Goal: Task Accomplishment & Management: Use online tool/utility

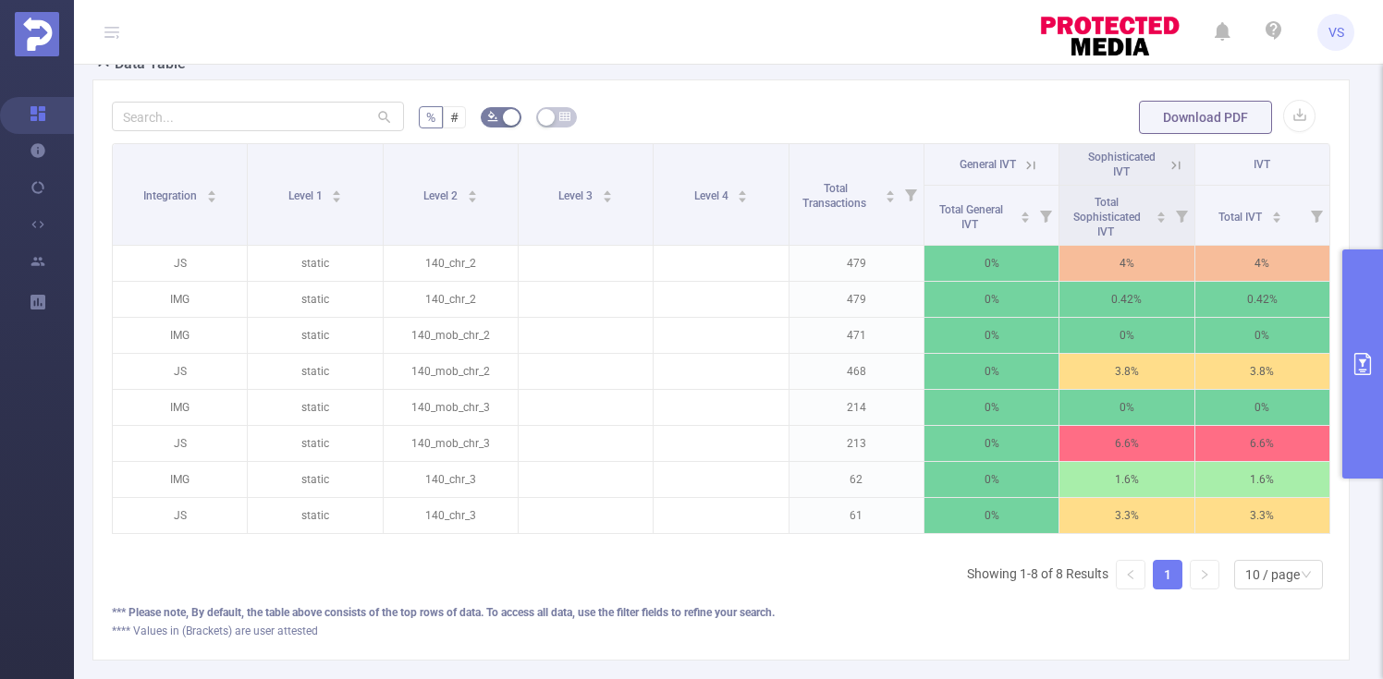
scroll to position [446, 0]
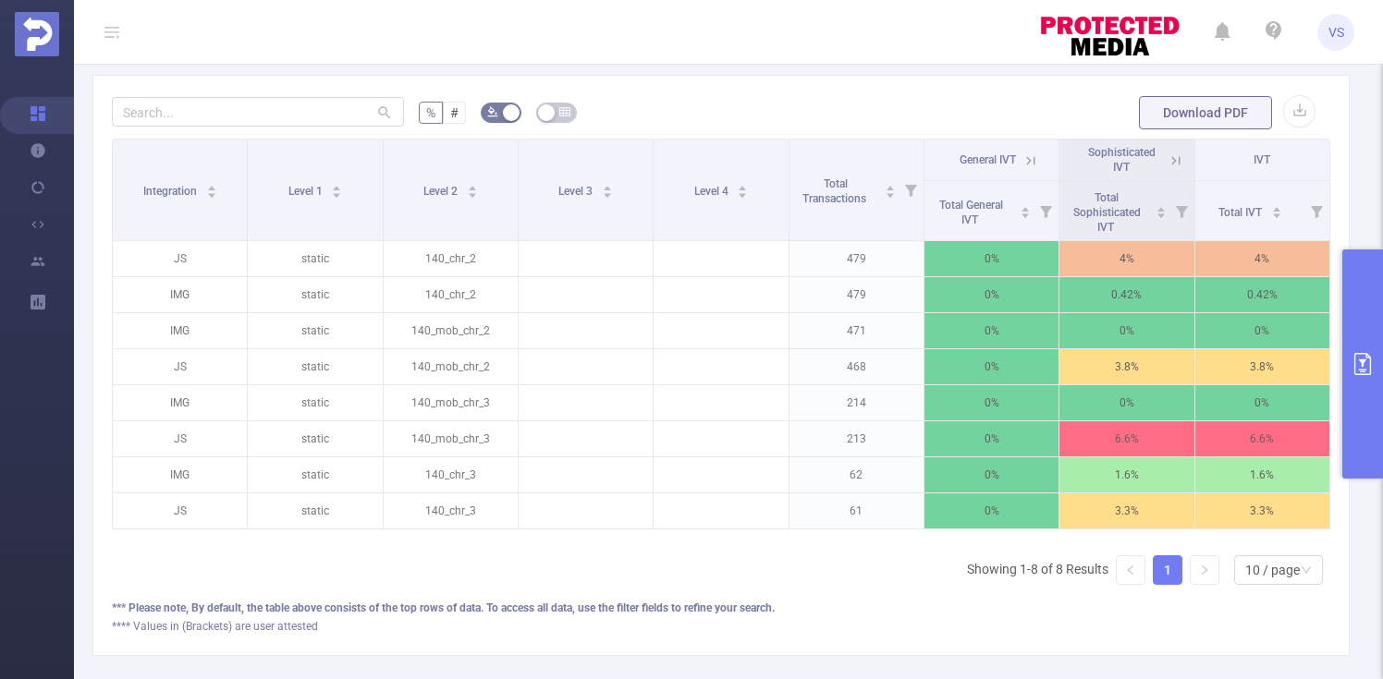
click at [1358, 339] on button "primary" at bounding box center [1362, 364] width 41 height 229
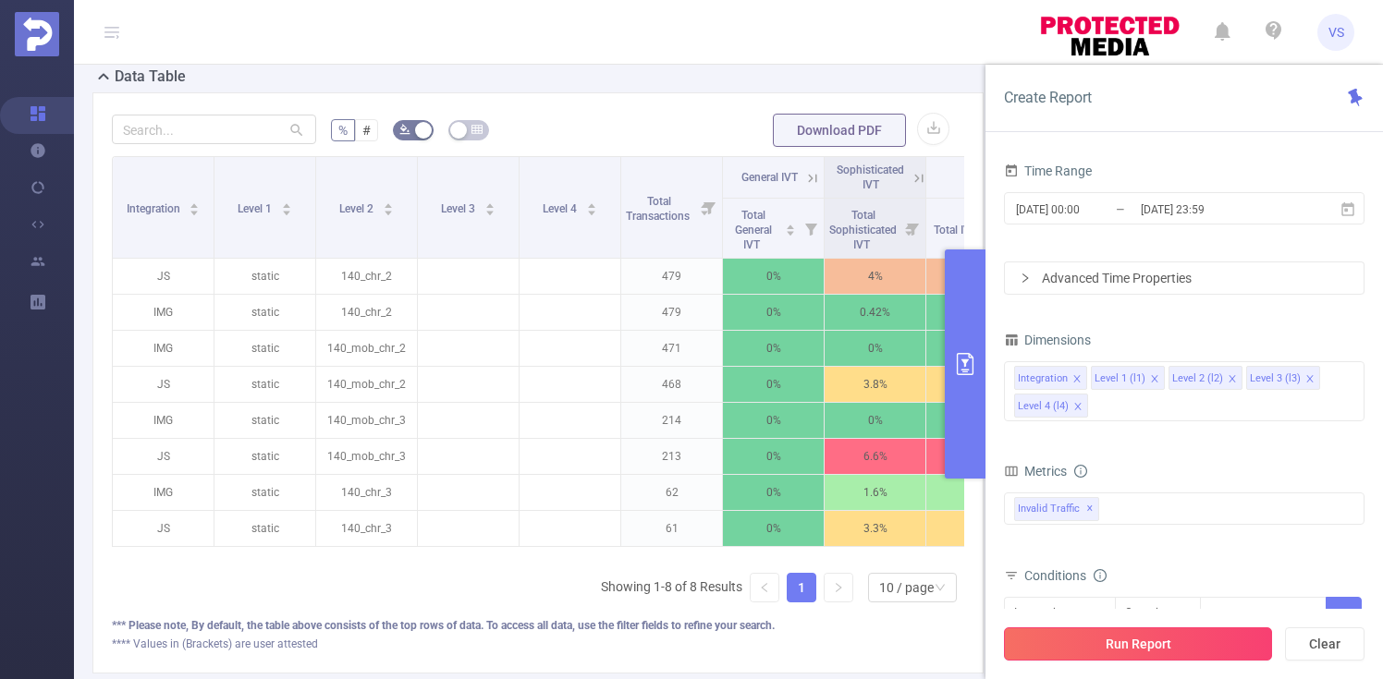
click at [1142, 643] on button "Run Report" at bounding box center [1138, 644] width 268 height 33
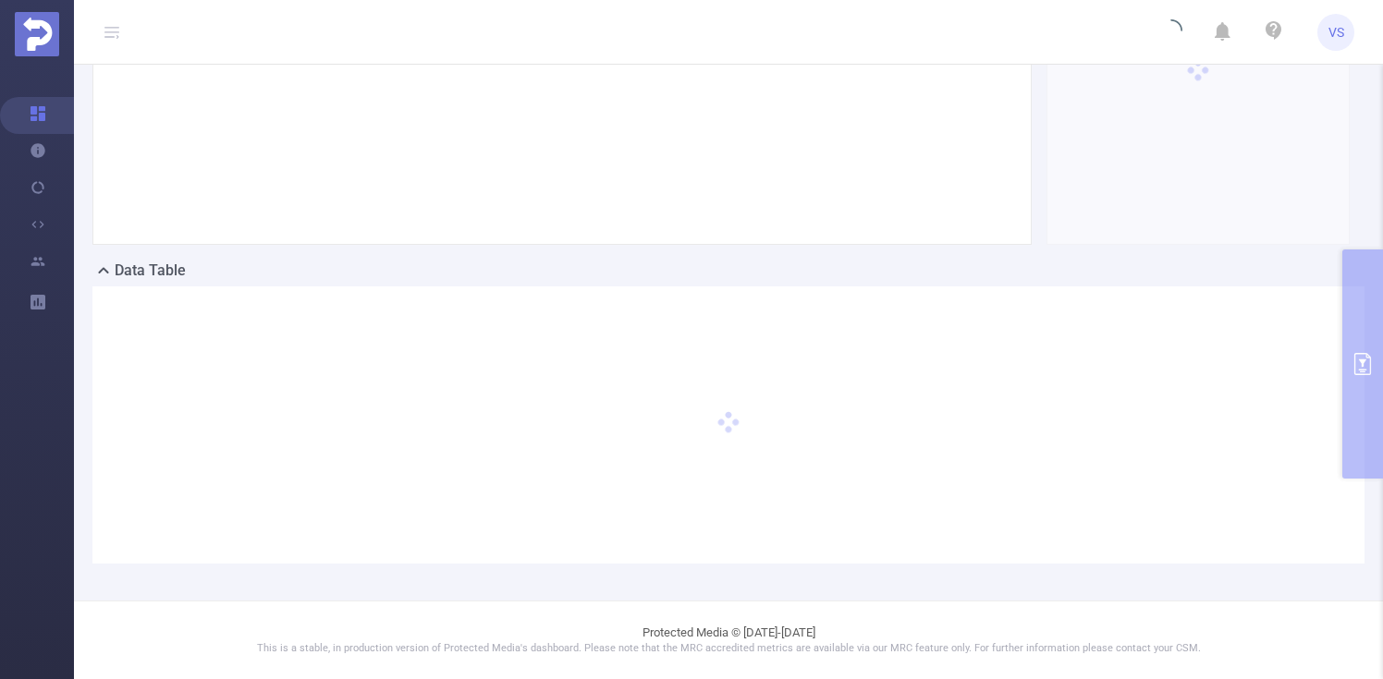
scroll to position [2, 0]
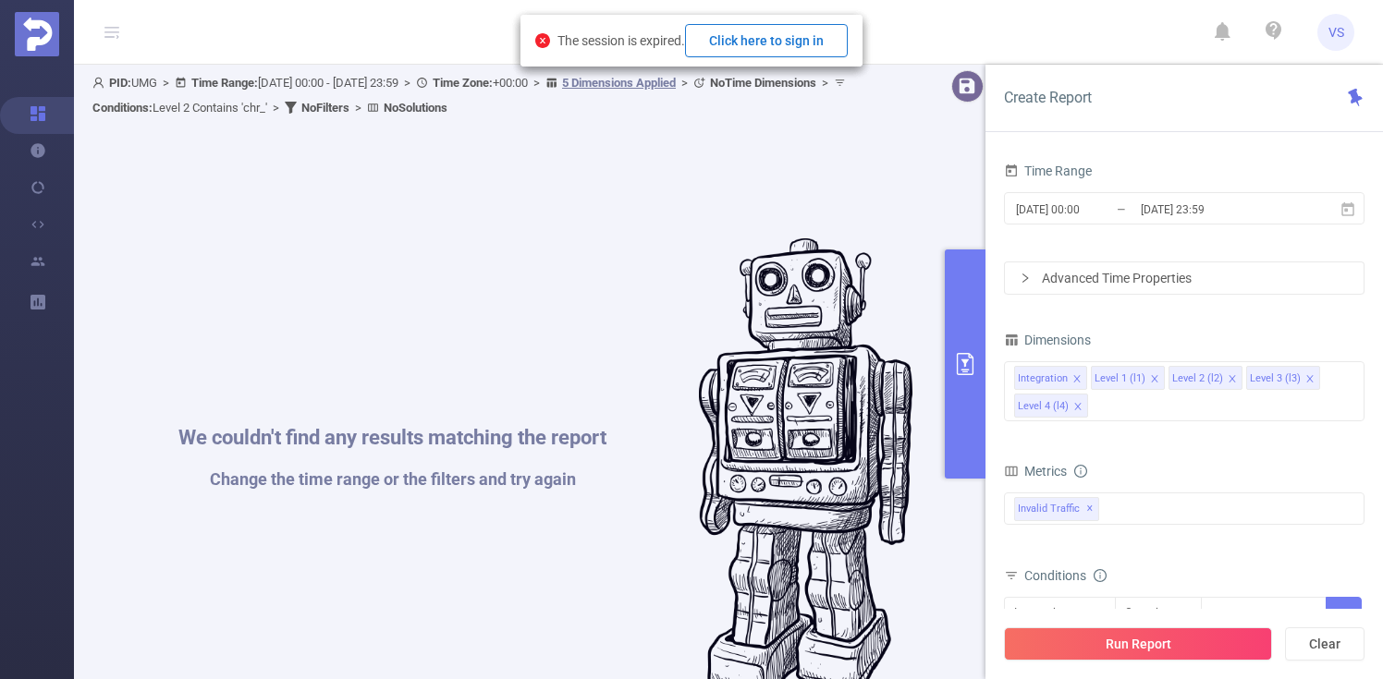
click at [846, 41] on button "Click here to sign in" at bounding box center [766, 40] width 163 height 33
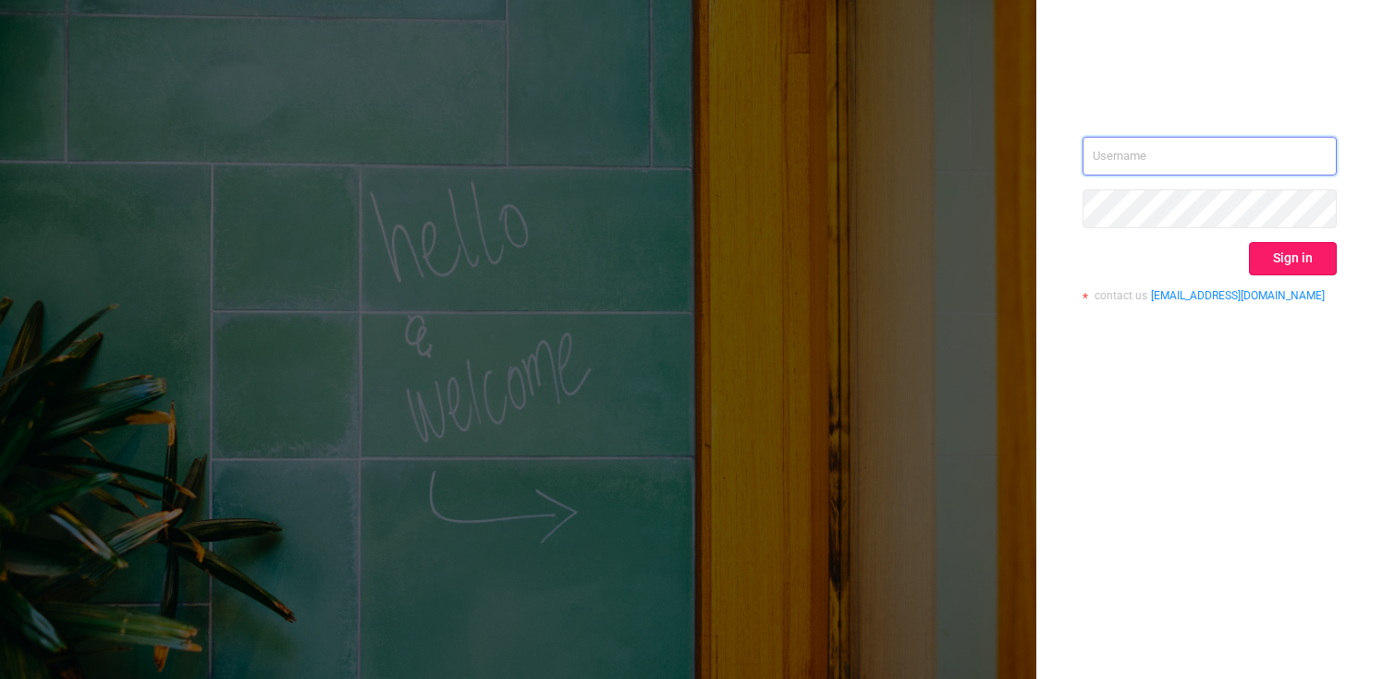
type input "vladilen.sitnikov@umg.team"
click at [1270, 271] on button "Sign in" at bounding box center [1293, 258] width 88 height 33
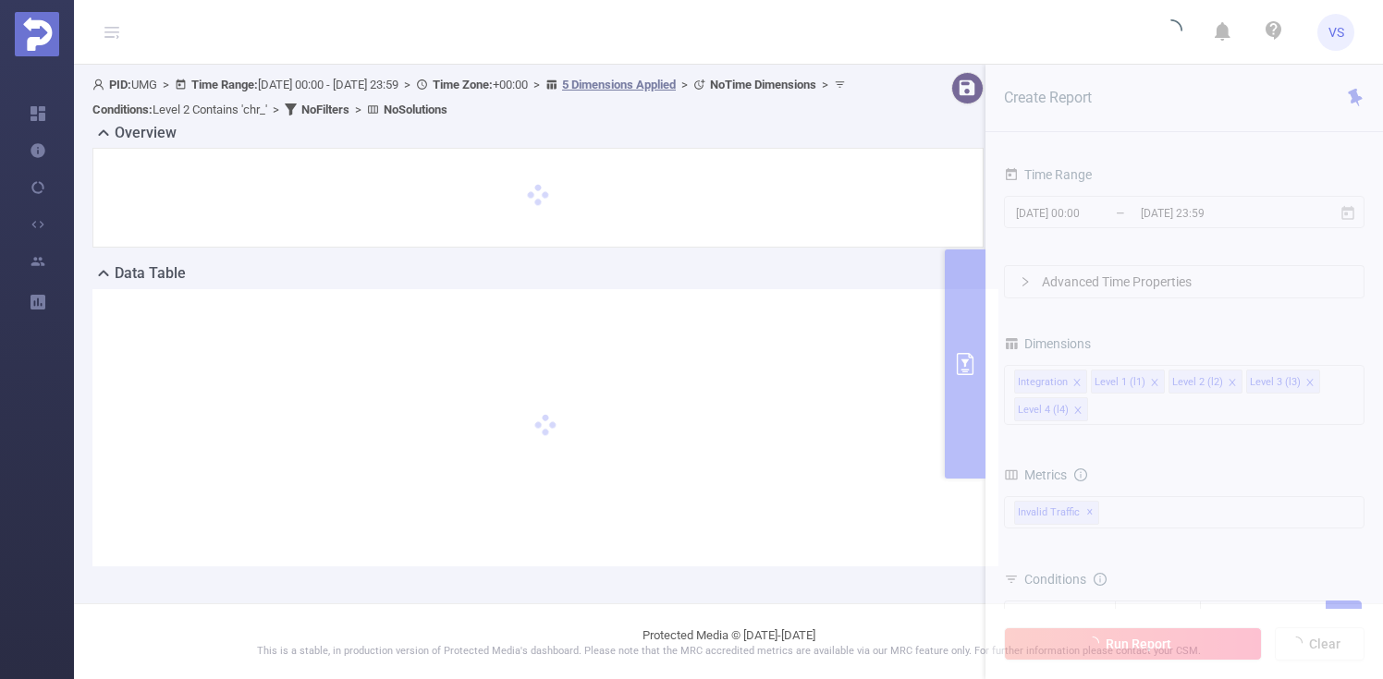
scroll to position [2, 0]
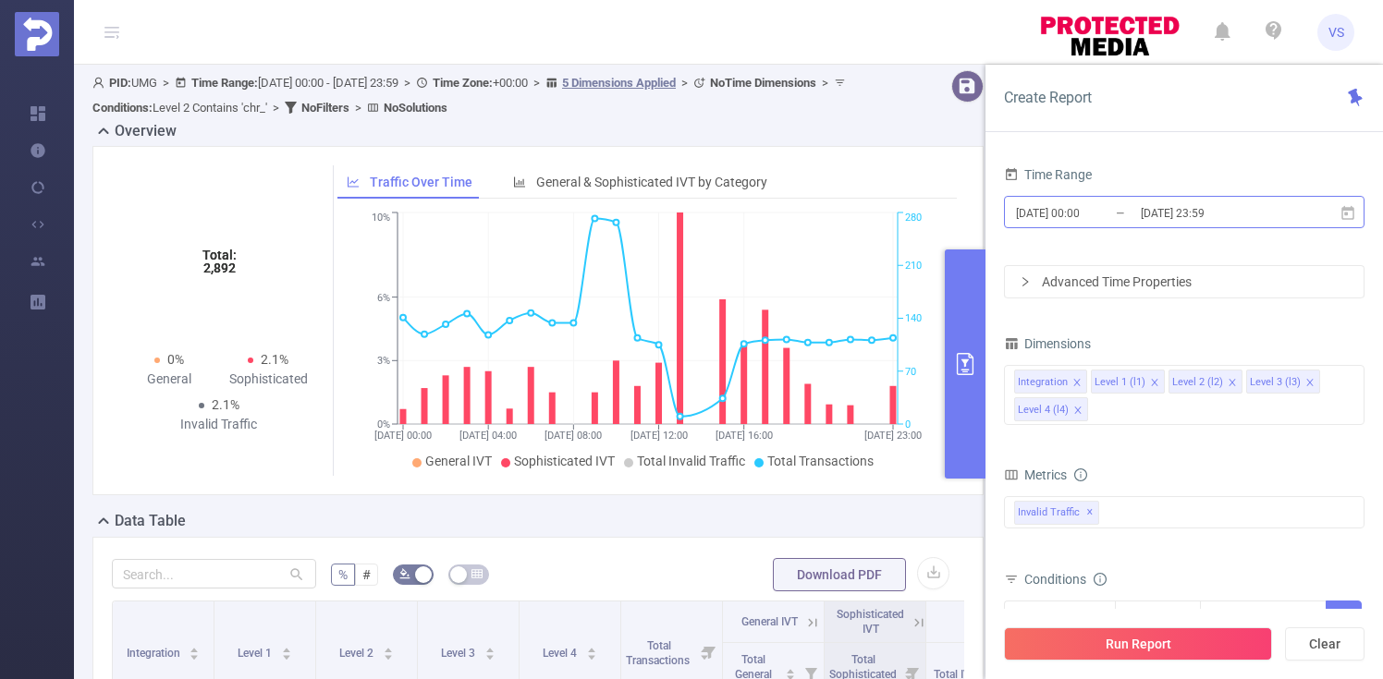
click at [1183, 222] on input "[DATE] 23:59" at bounding box center [1214, 213] width 150 height 25
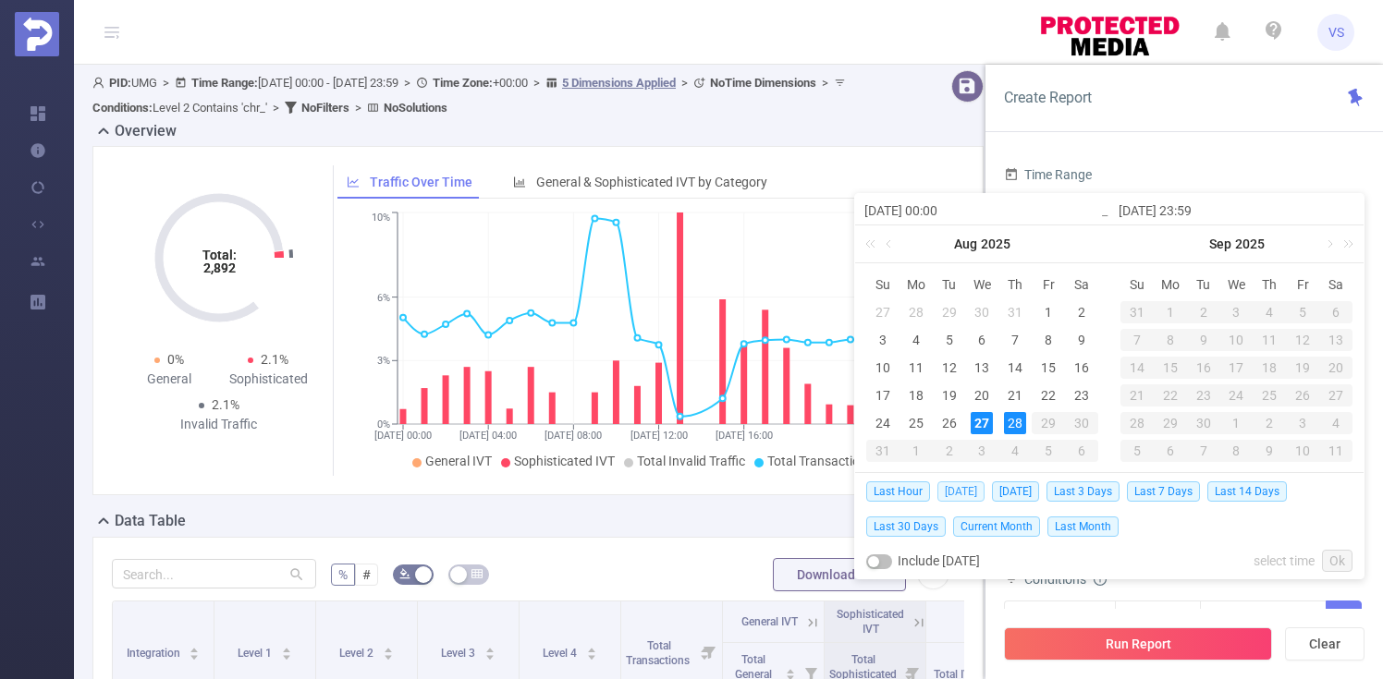
click at [958, 489] on span "Today" at bounding box center [960, 492] width 47 height 20
type input "2025-08-27 00:00"
type input "2025-08-27 23:59"
click at [958, 489] on body "VS Overview Help Center (New) Usage Notification Integrations Users Reports PID…" at bounding box center [691, 339] width 1383 height 679
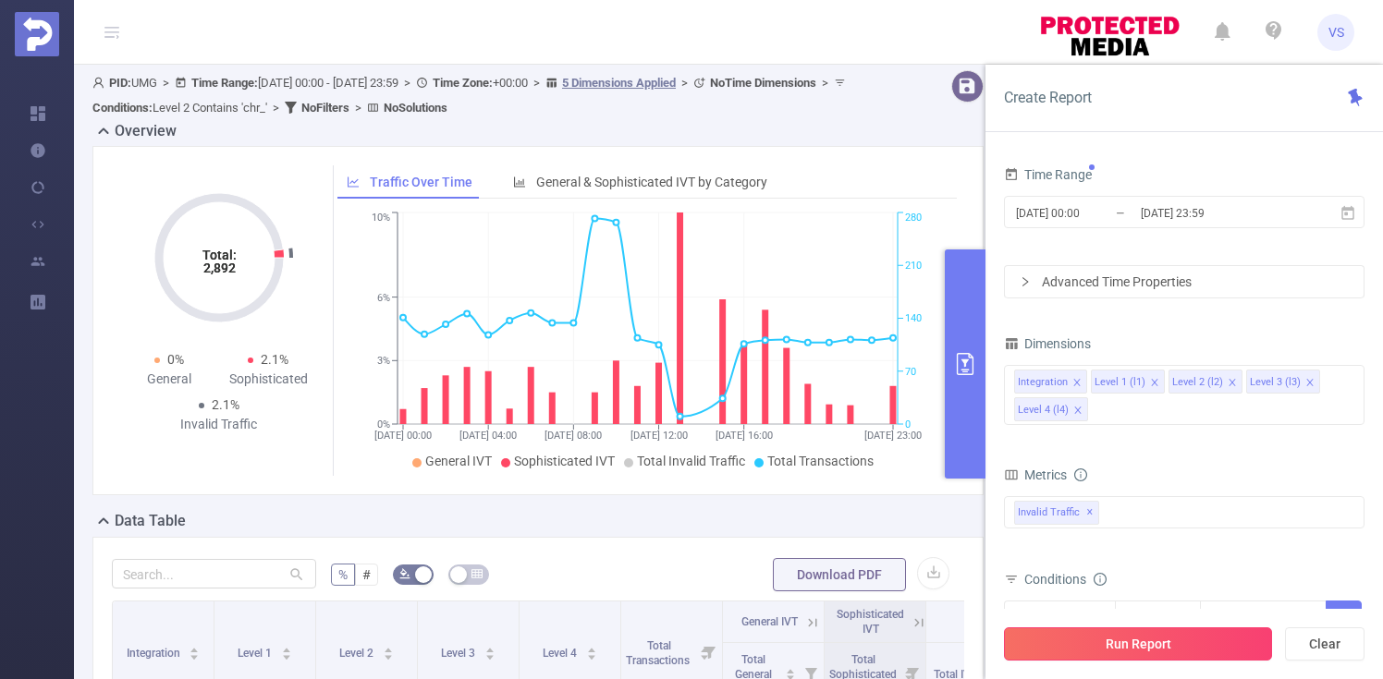
click at [1133, 652] on button "Run Report" at bounding box center [1138, 644] width 268 height 33
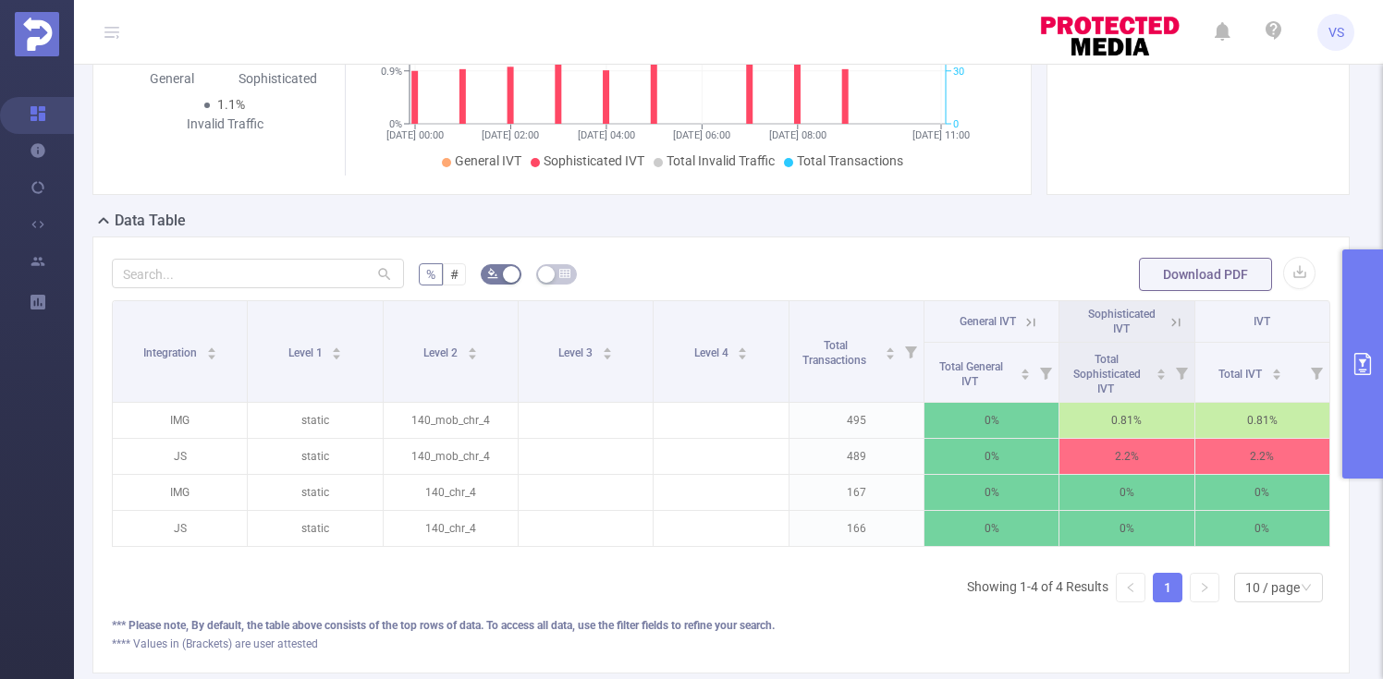
scroll to position [0, 4]
click at [1172, 331] on icon at bounding box center [1172, 322] width 17 height 17
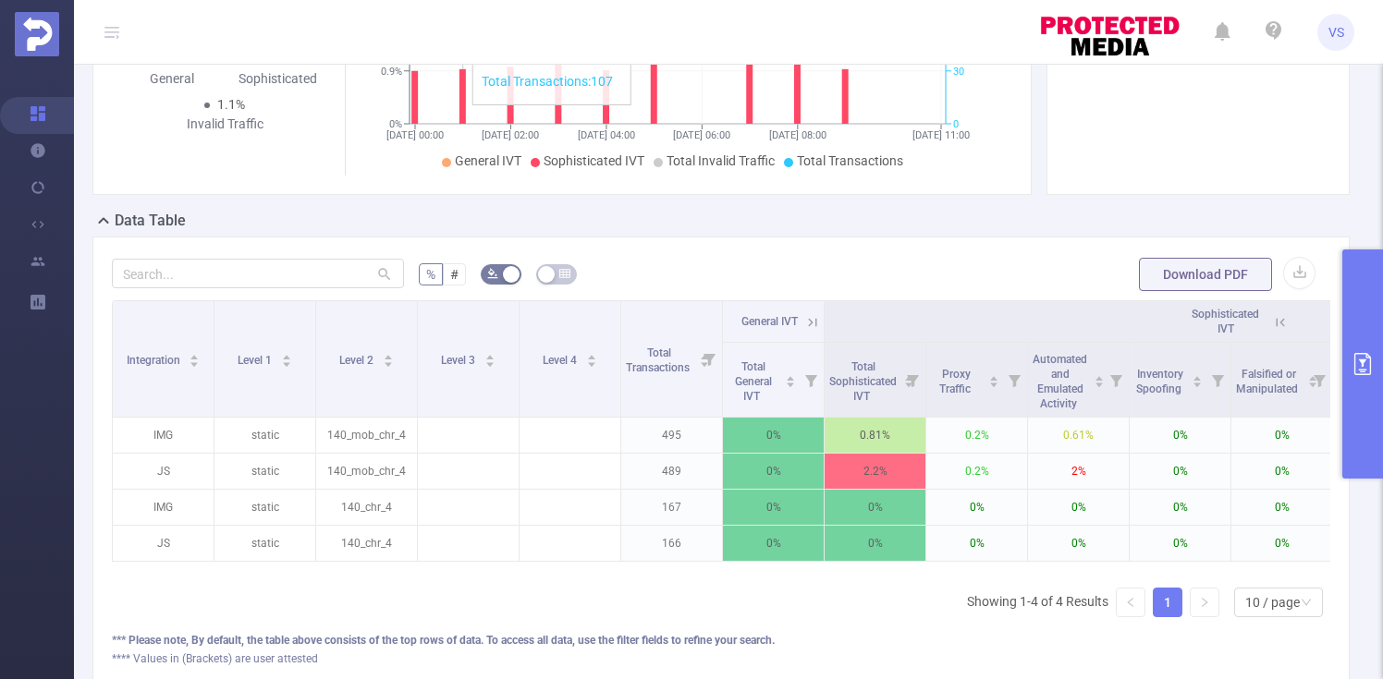
scroll to position [0, 0]
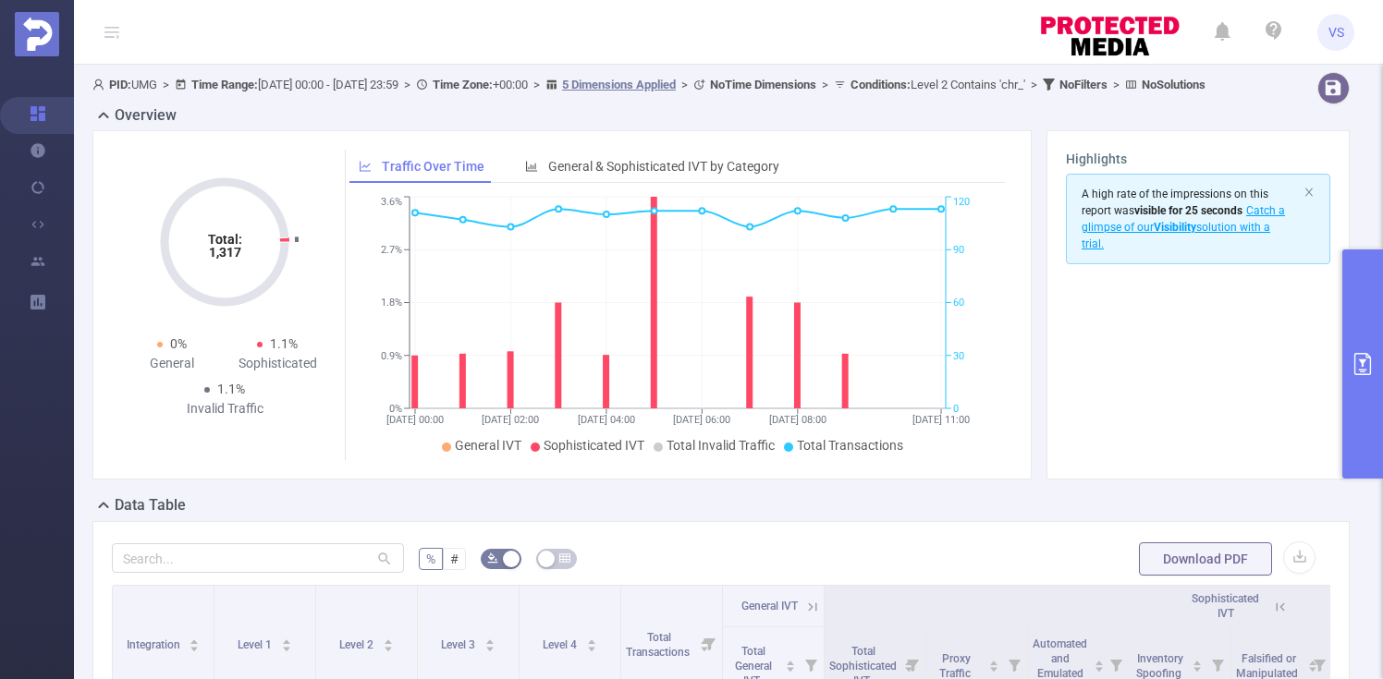
click at [1355, 326] on button "primary" at bounding box center [1362, 364] width 41 height 229
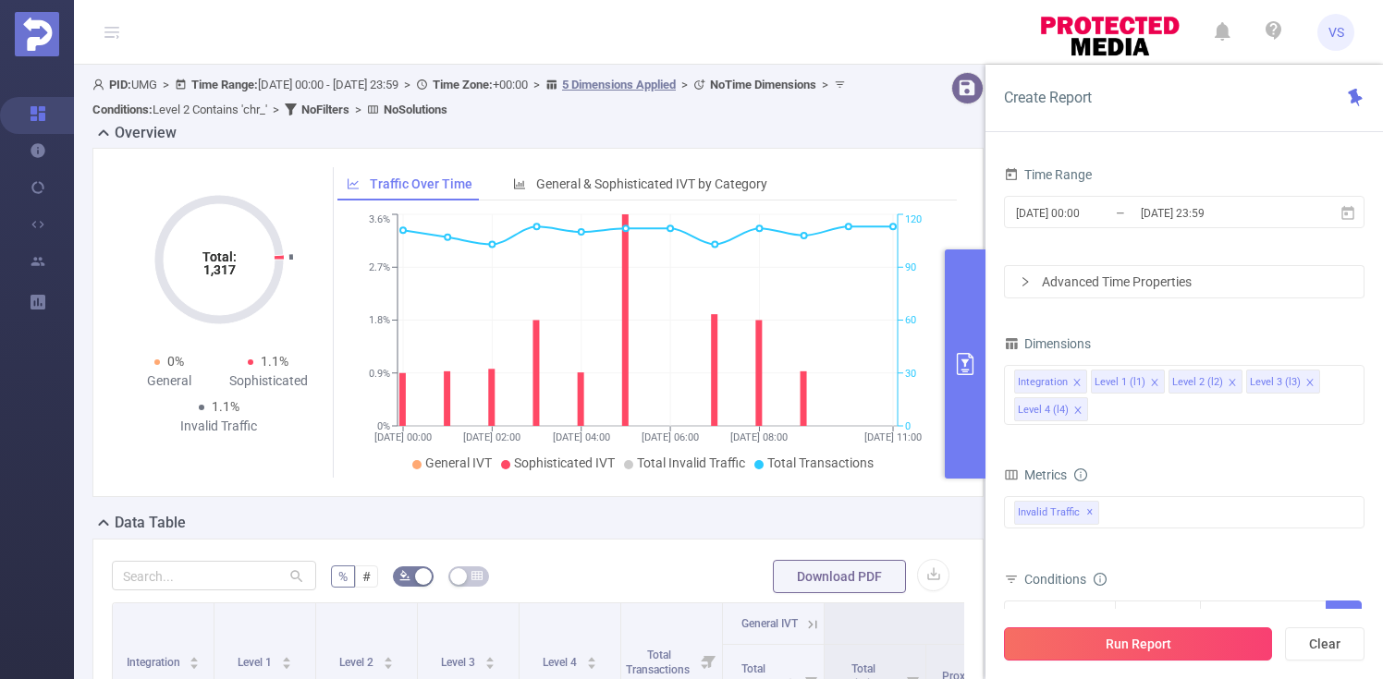
click at [1032, 652] on button "Run Report" at bounding box center [1138, 644] width 268 height 33
